Goal: Browse casually: Explore the website without a specific task or goal

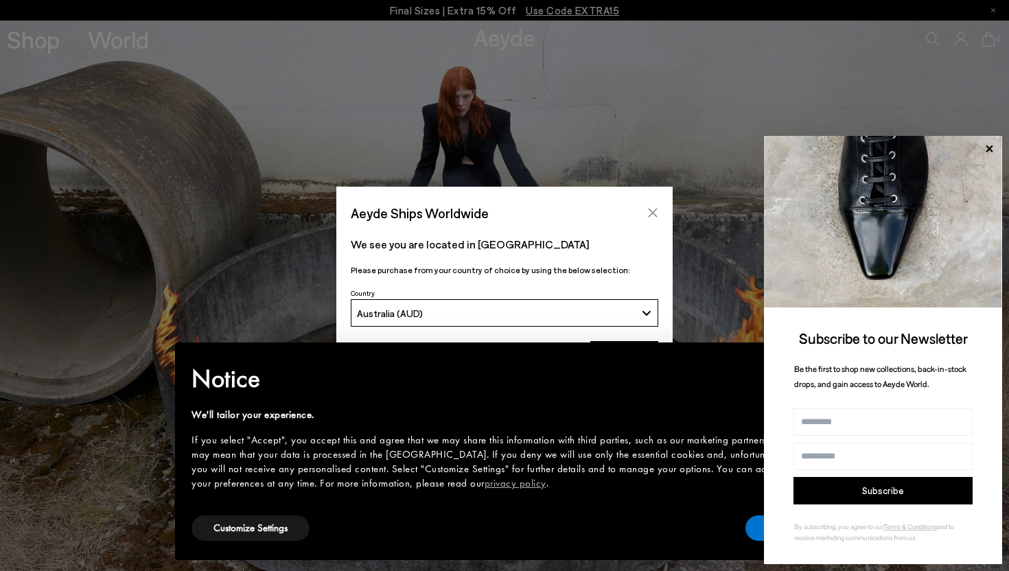
click at [643, 213] on button "Close" at bounding box center [652, 212] width 21 height 21
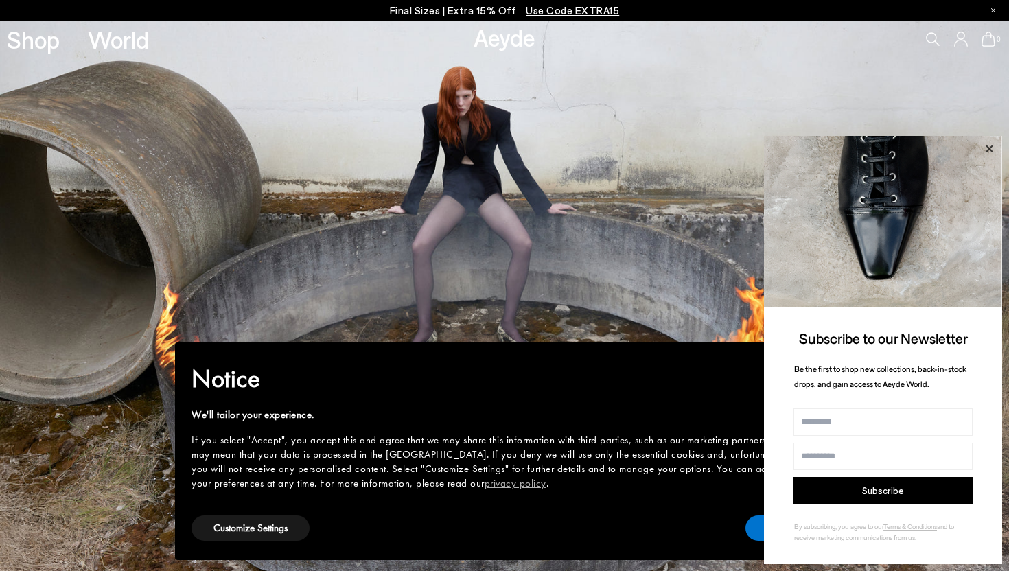
click at [990, 147] on icon at bounding box center [988, 148] width 7 height 7
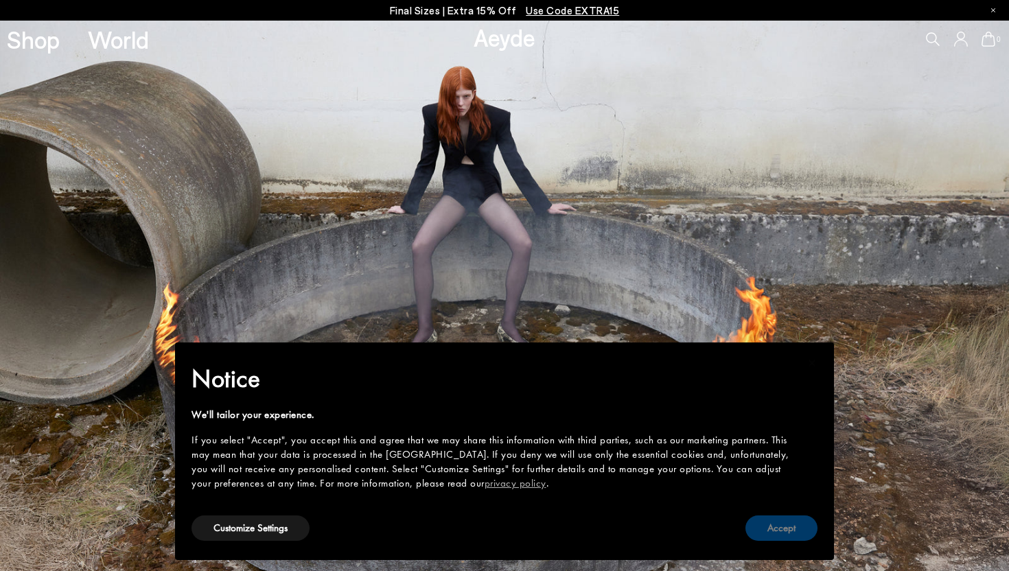
click at [781, 532] on button "Accept" at bounding box center [781, 527] width 72 height 25
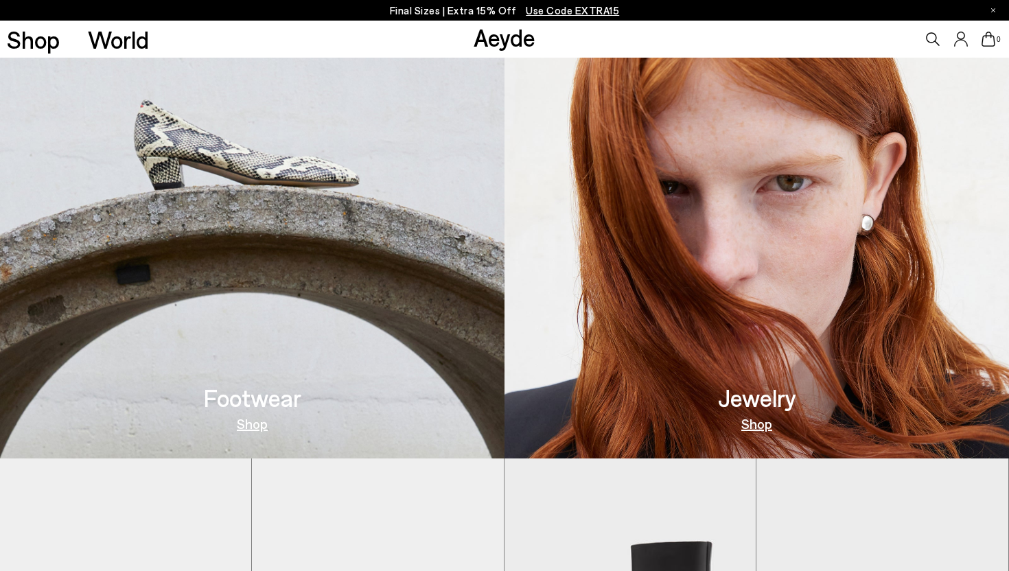
scroll to position [661, 0]
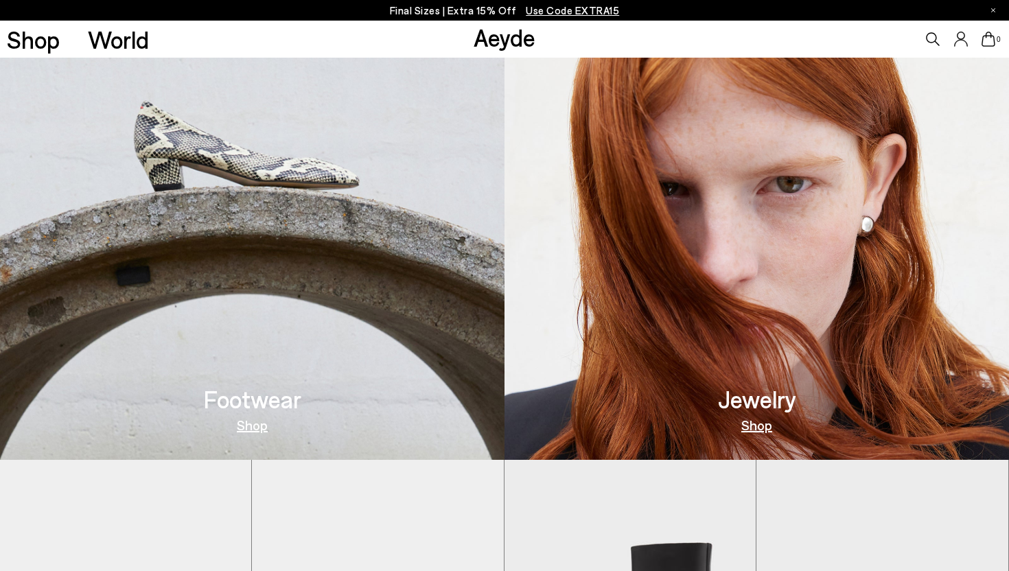
click at [251, 426] on link "Shop" at bounding box center [252, 425] width 31 height 14
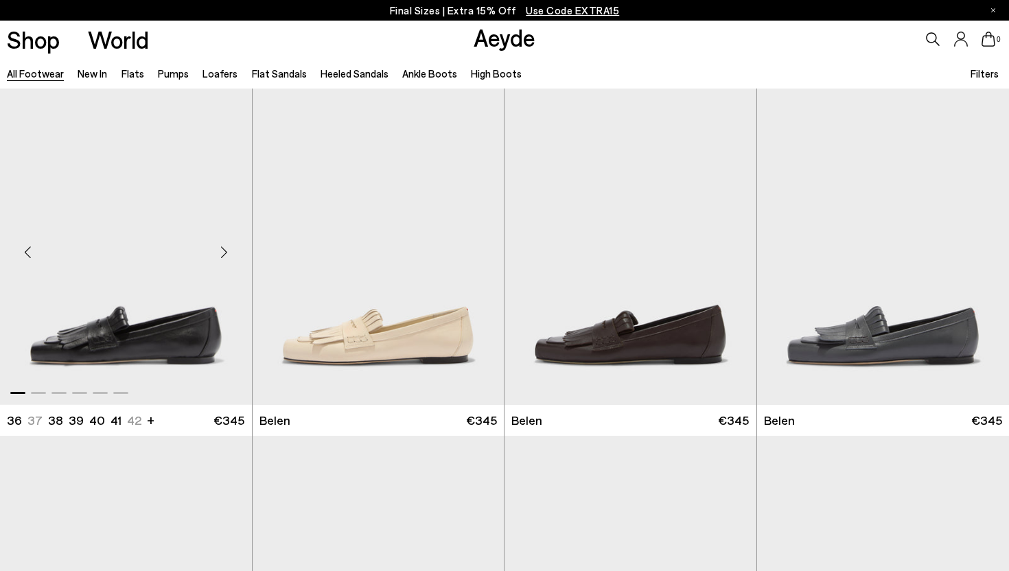
click at [224, 259] on div "Next slide" at bounding box center [224, 252] width 41 height 41
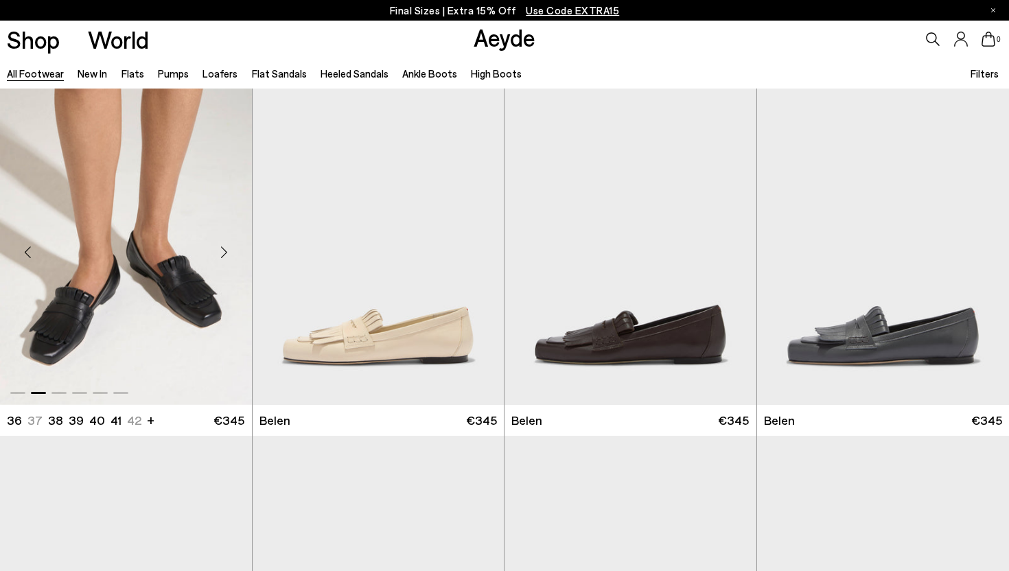
click at [224, 259] on div "Next slide" at bounding box center [224, 252] width 41 height 41
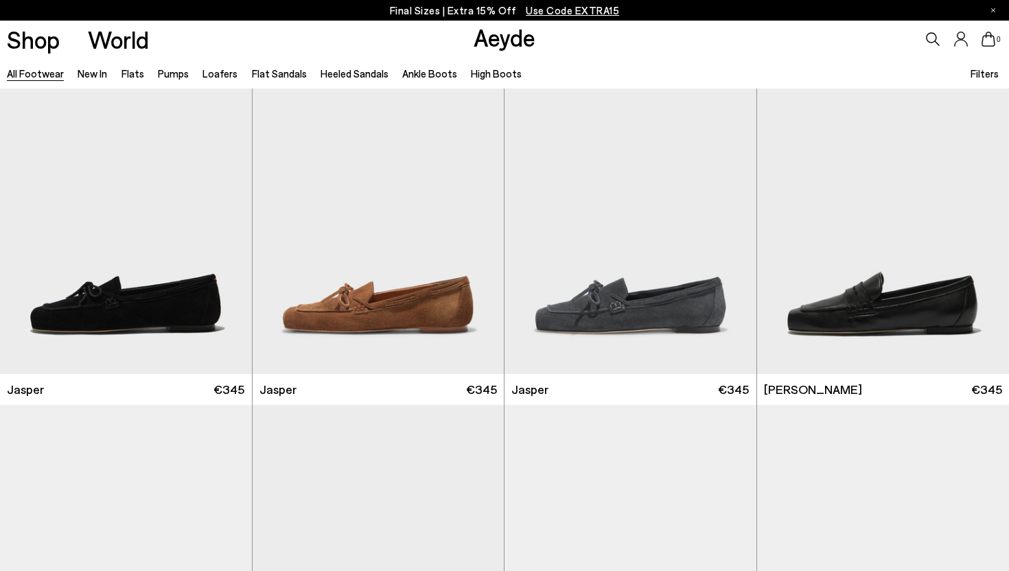
scroll to position [384, 0]
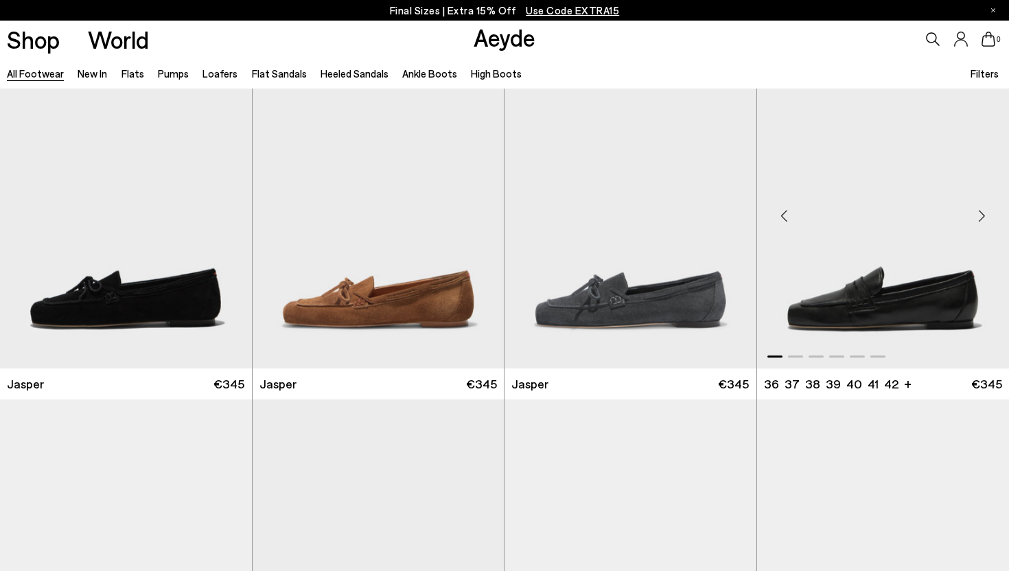
click at [986, 216] on div "Next slide" at bounding box center [981, 215] width 41 height 41
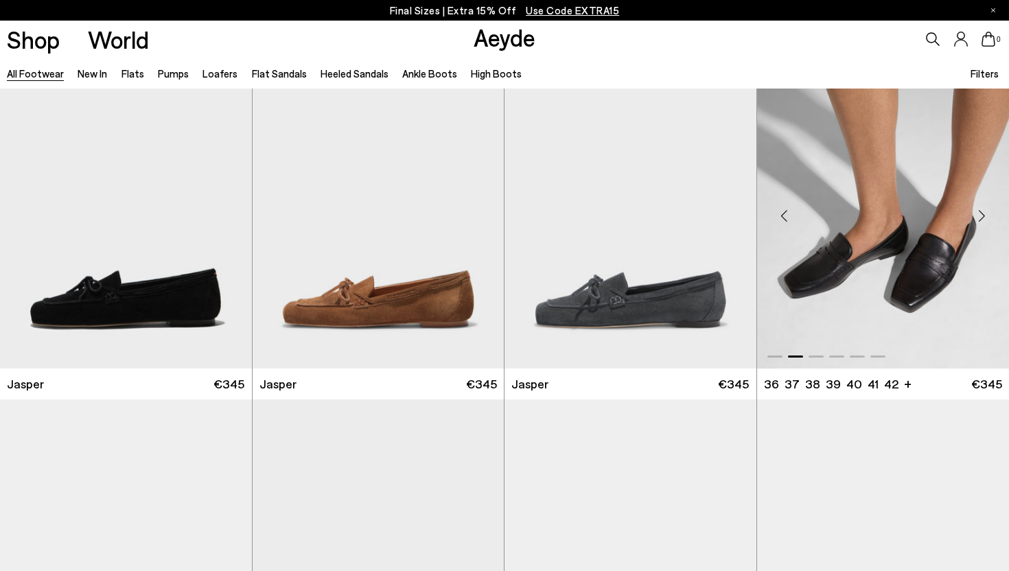
click at [986, 216] on div "Next slide" at bounding box center [981, 215] width 41 height 41
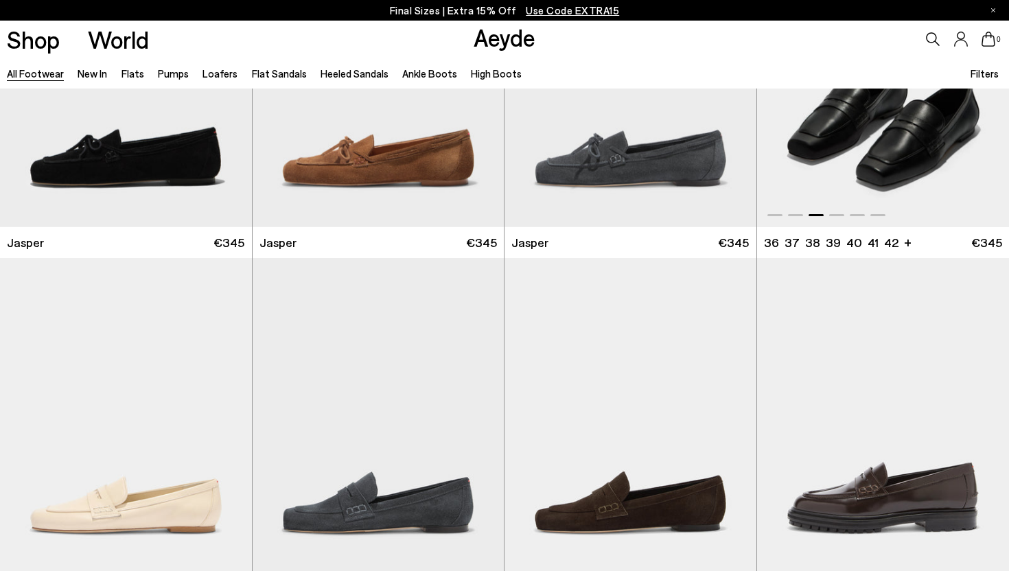
scroll to position [712, 0]
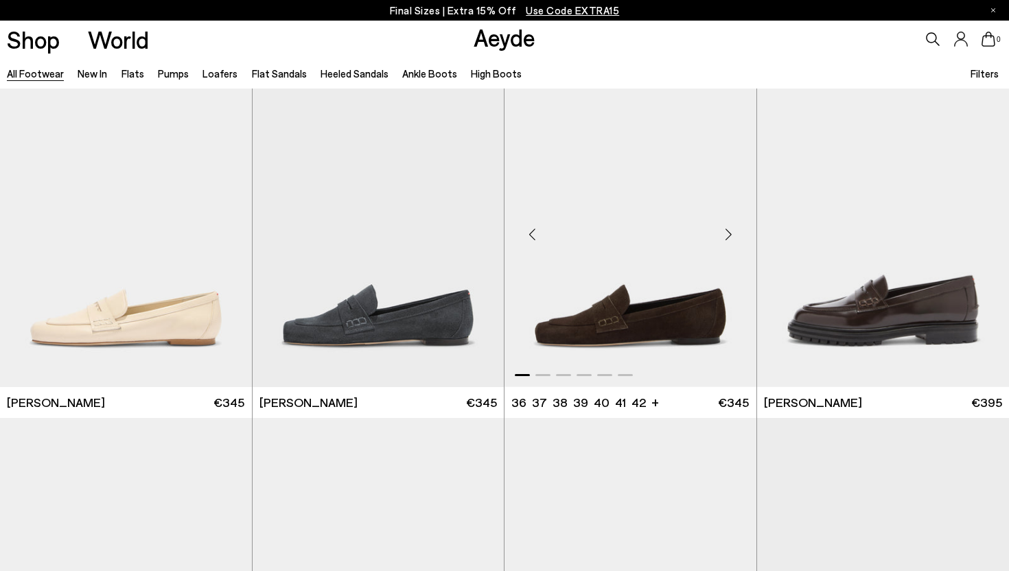
click at [727, 235] on div "Next slide" at bounding box center [728, 233] width 41 height 41
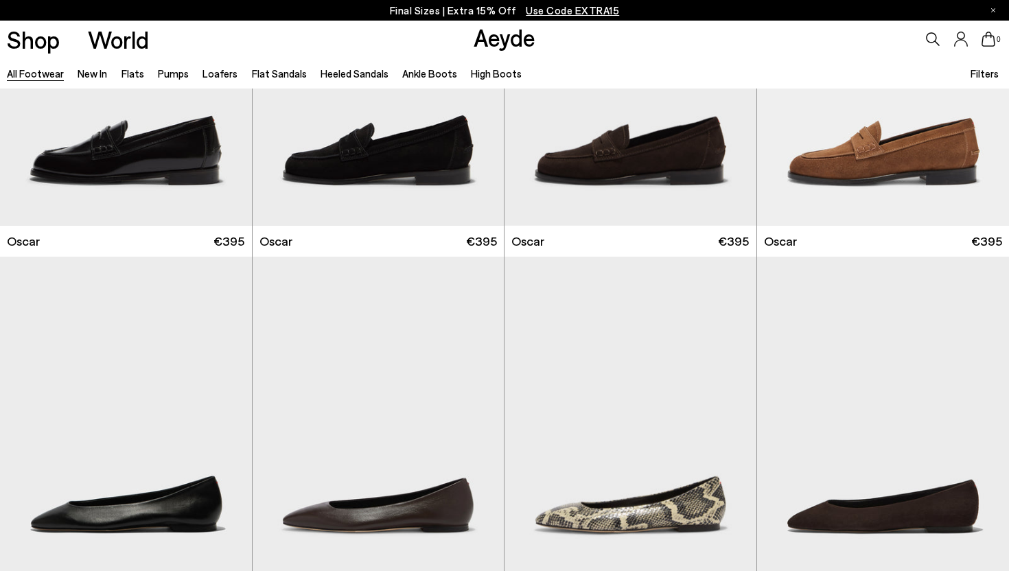
scroll to position [2176, 0]
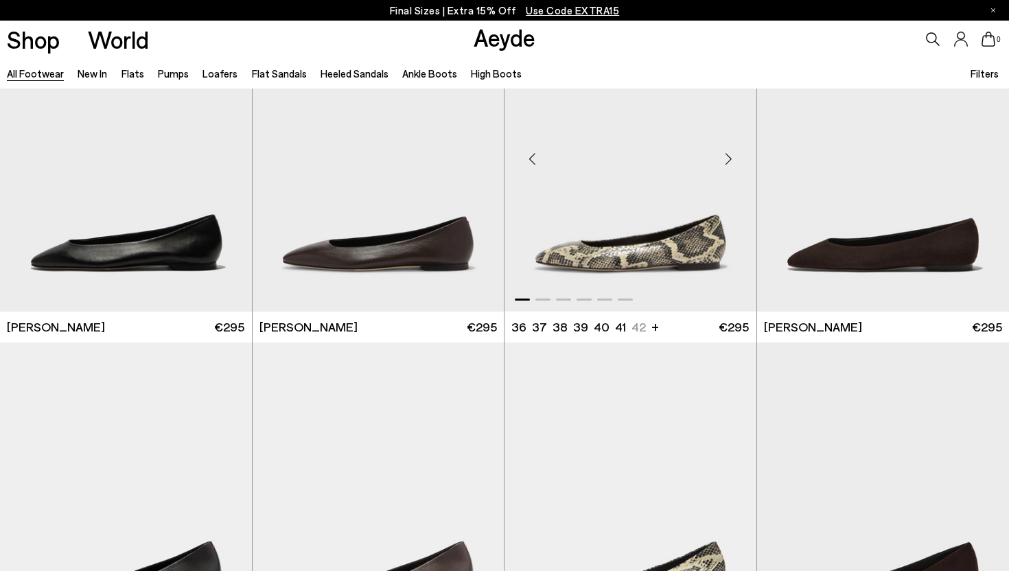
click at [729, 158] on div "Next slide" at bounding box center [728, 158] width 41 height 41
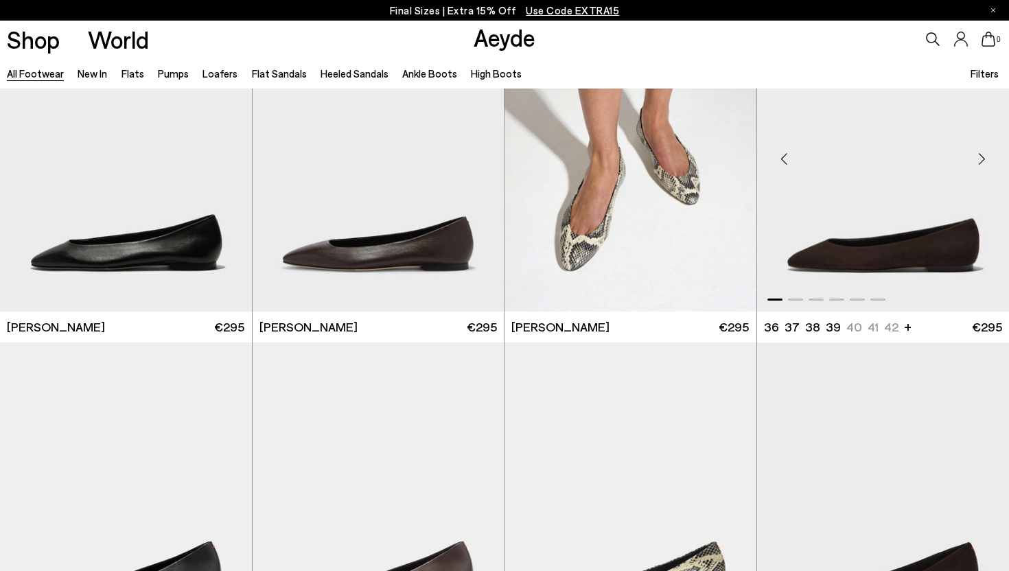
click at [974, 157] on div "Next slide" at bounding box center [981, 158] width 41 height 41
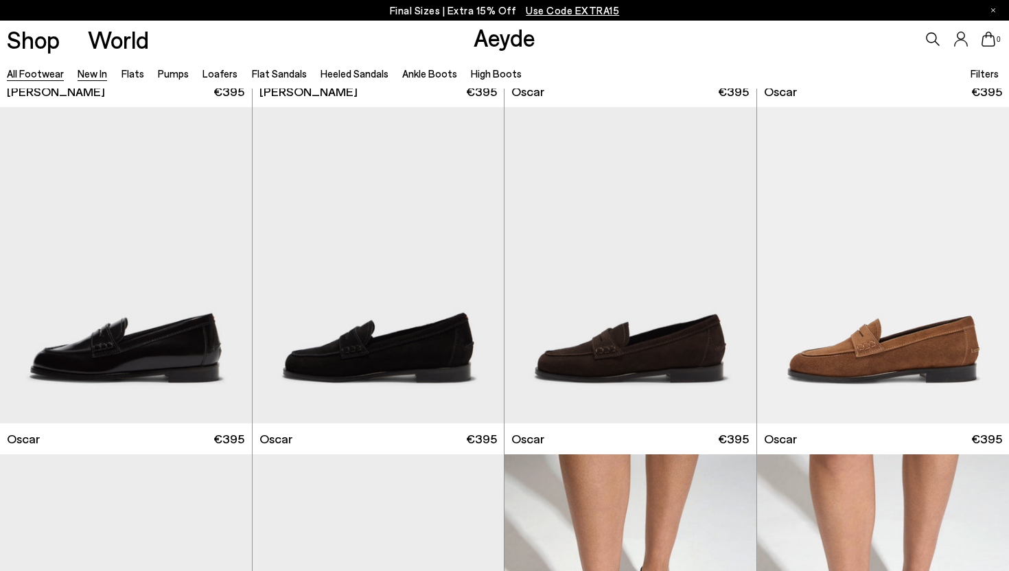
scroll to position [1372, 0]
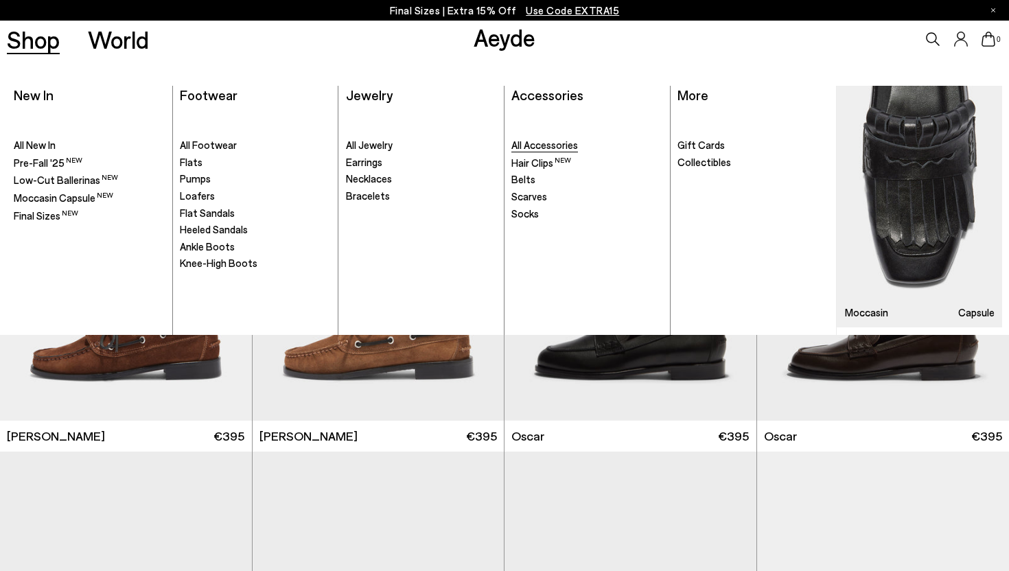
click at [536, 139] on span "All Accessories" at bounding box center [544, 145] width 67 height 12
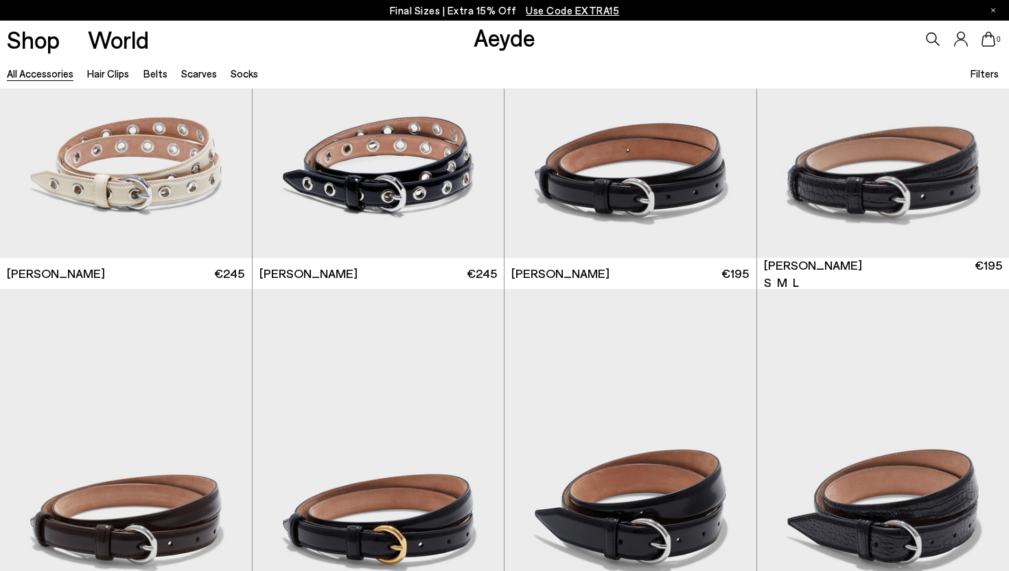
scroll to position [172, 0]
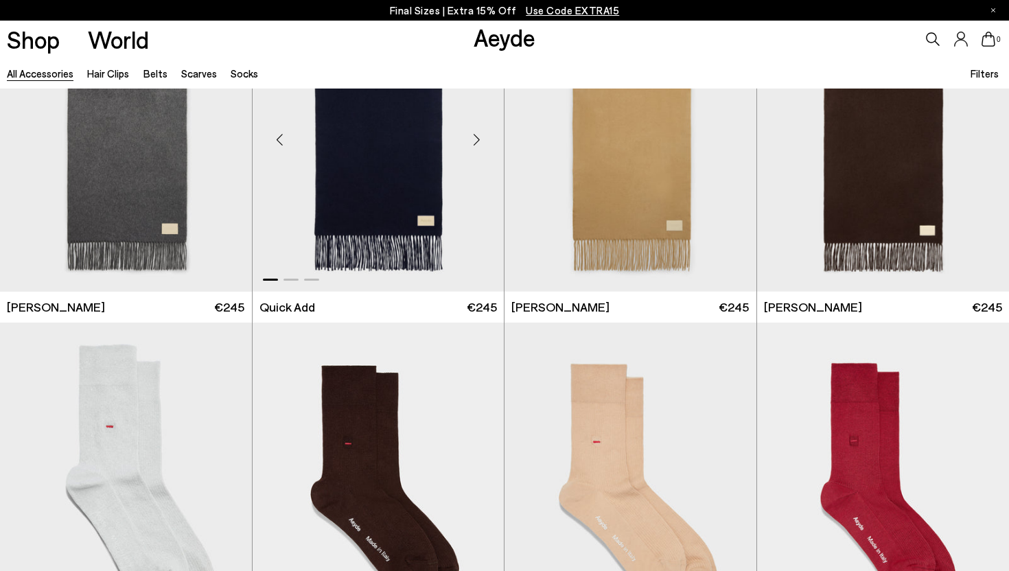
scroll to position [2894, 0]
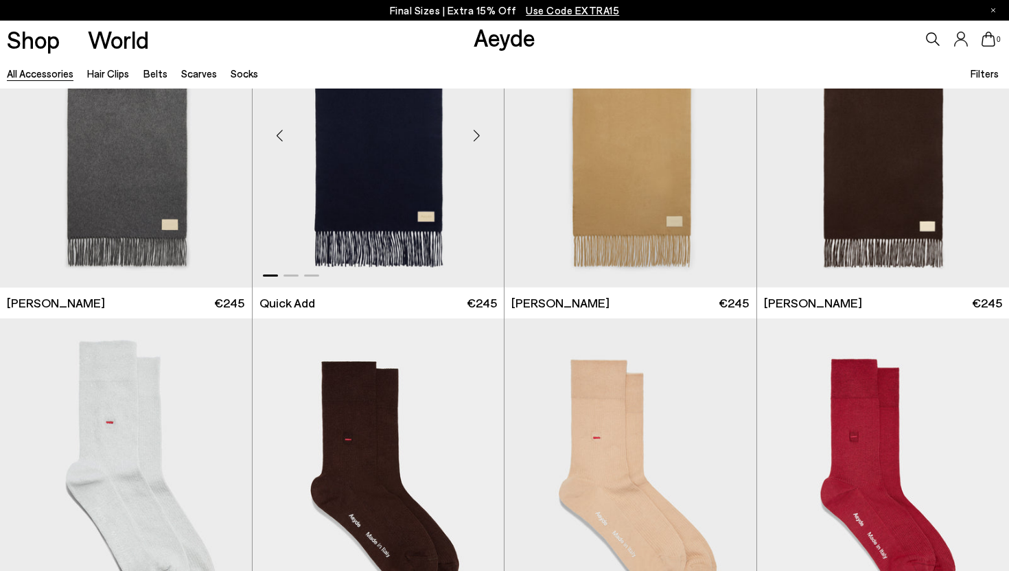
click at [377, 157] on img "1 / 3" at bounding box center [379, 130] width 252 height 316
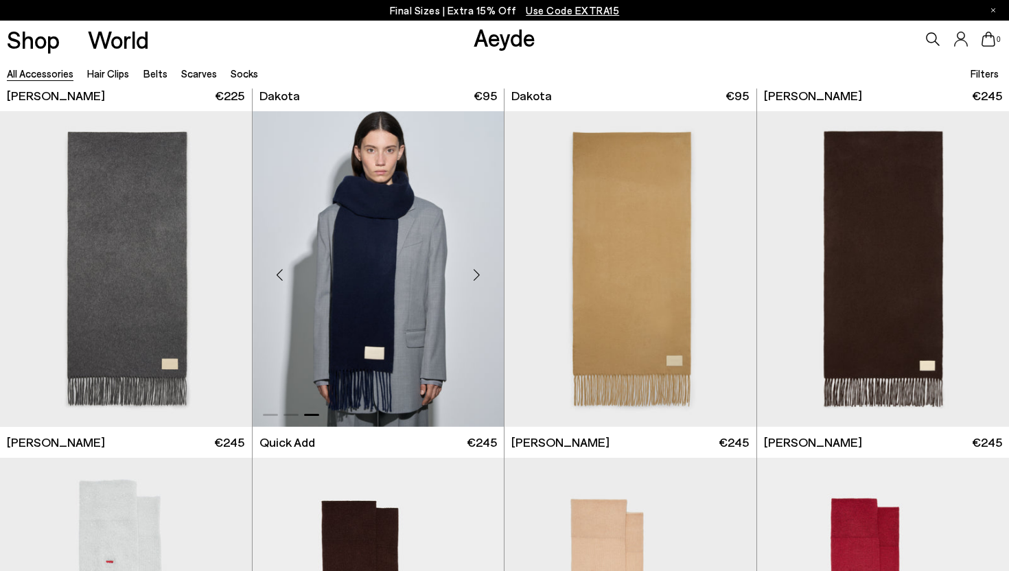
scroll to position [2740, 0]
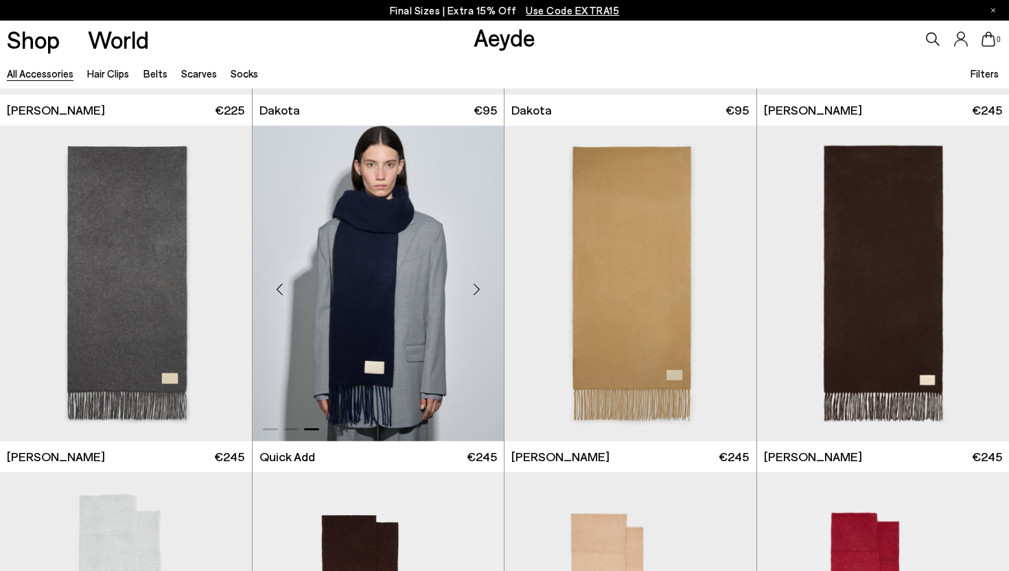
click at [476, 284] on div "Next slide" at bounding box center [476, 288] width 41 height 41
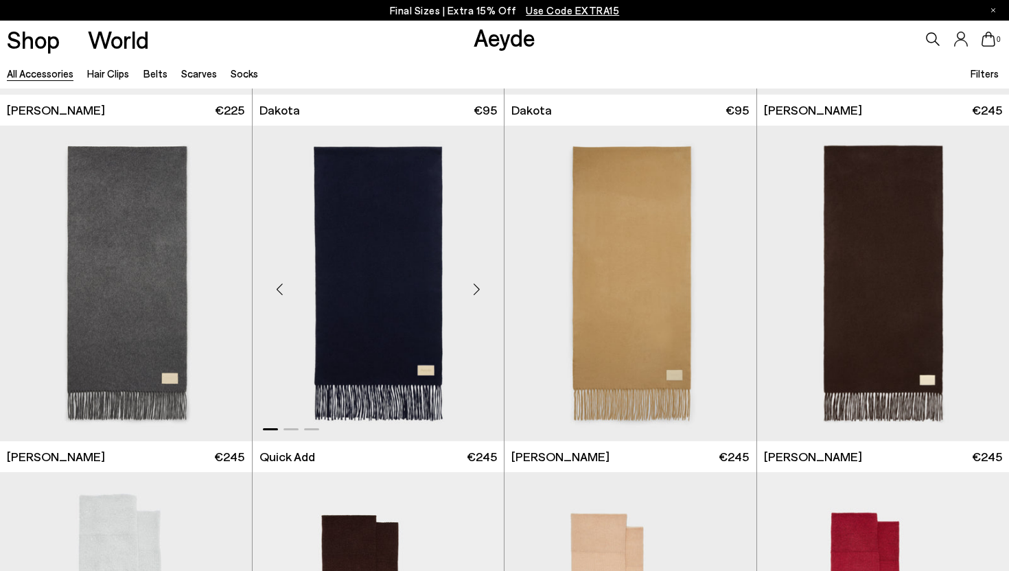
click at [476, 284] on div "Next slide" at bounding box center [476, 288] width 41 height 41
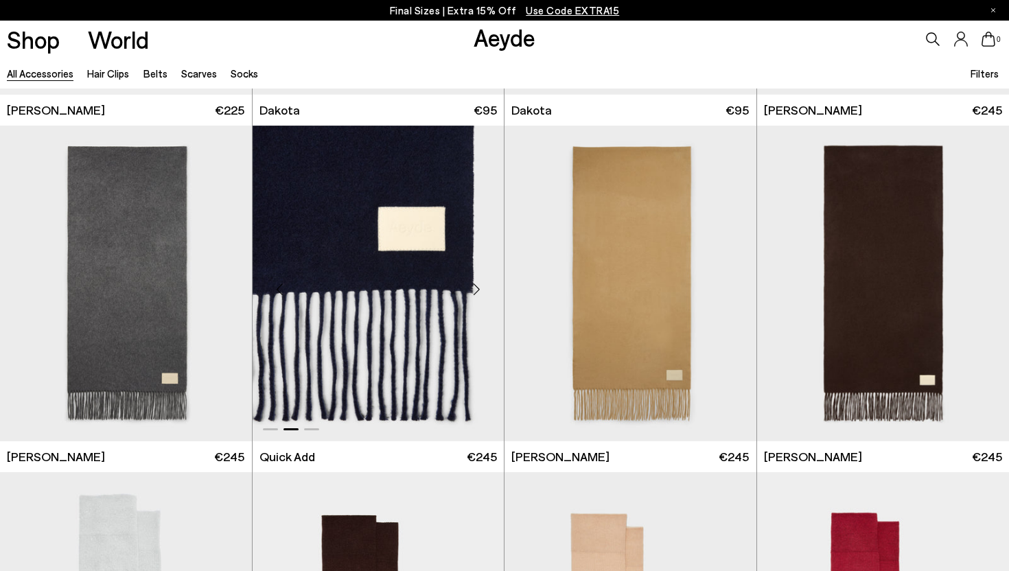
click at [476, 284] on div "Next slide" at bounding box center [476, 288] width 41 height 41
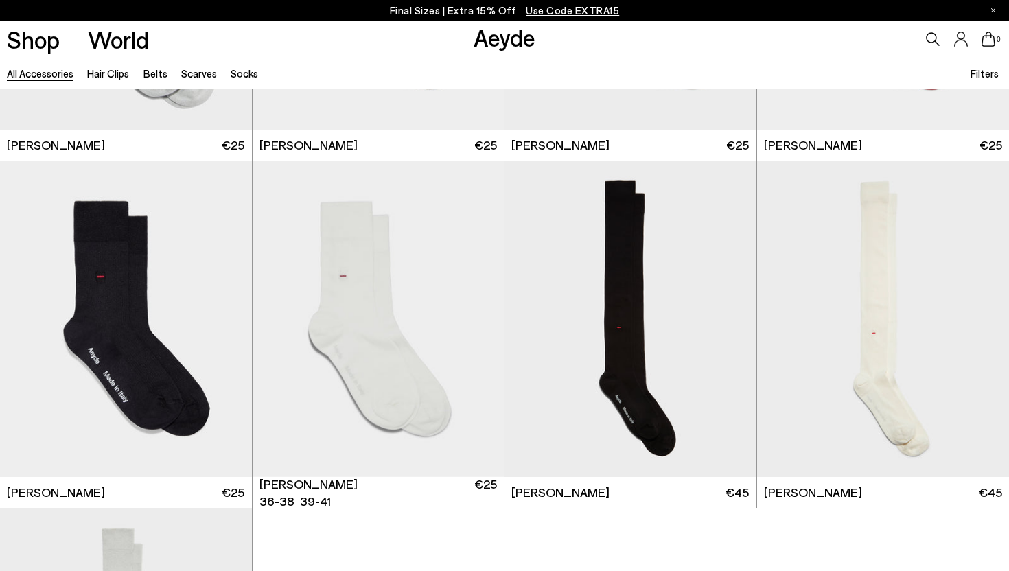
scroll to position [3656, 0]
